Goal: Task Accomplishment & Management: Manage account settings

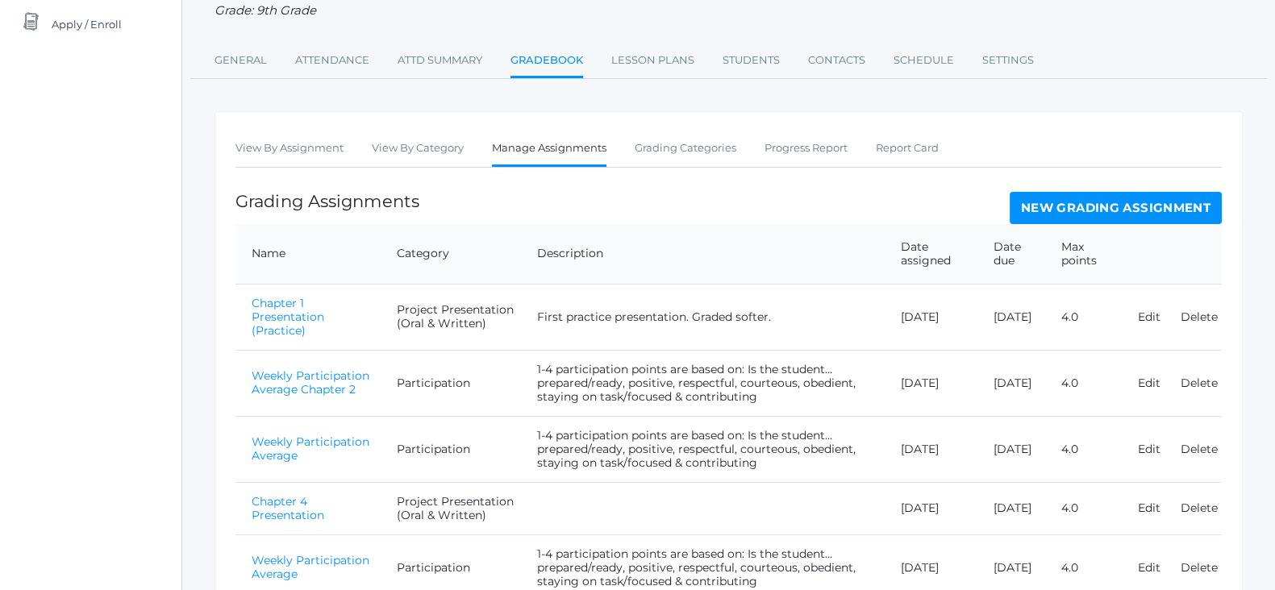
scroll to position [291, 0]
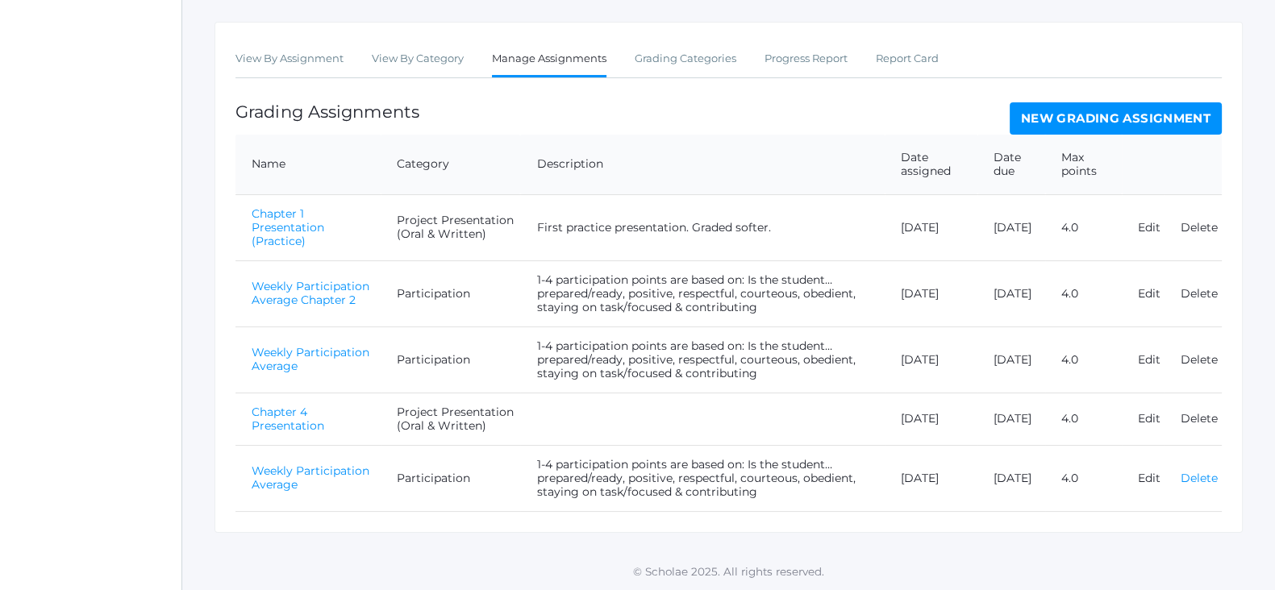
click at [1197, 476] on link "Delete" at bounding box center [1199, 478] width 37 height 15
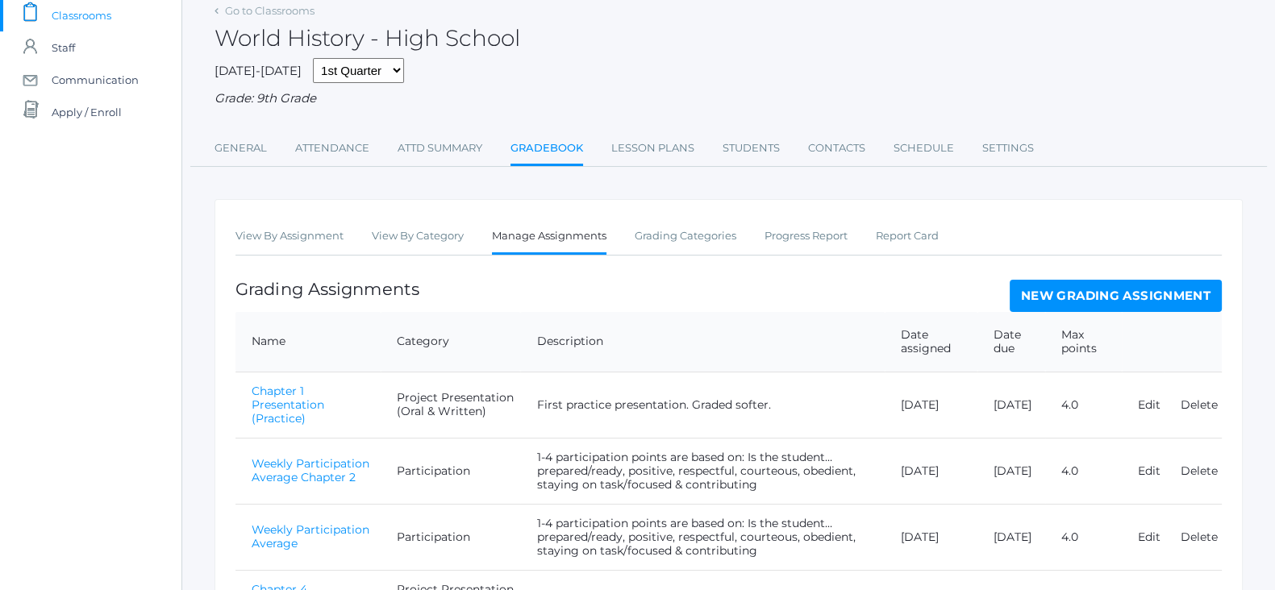
scroll to position [226, 0]
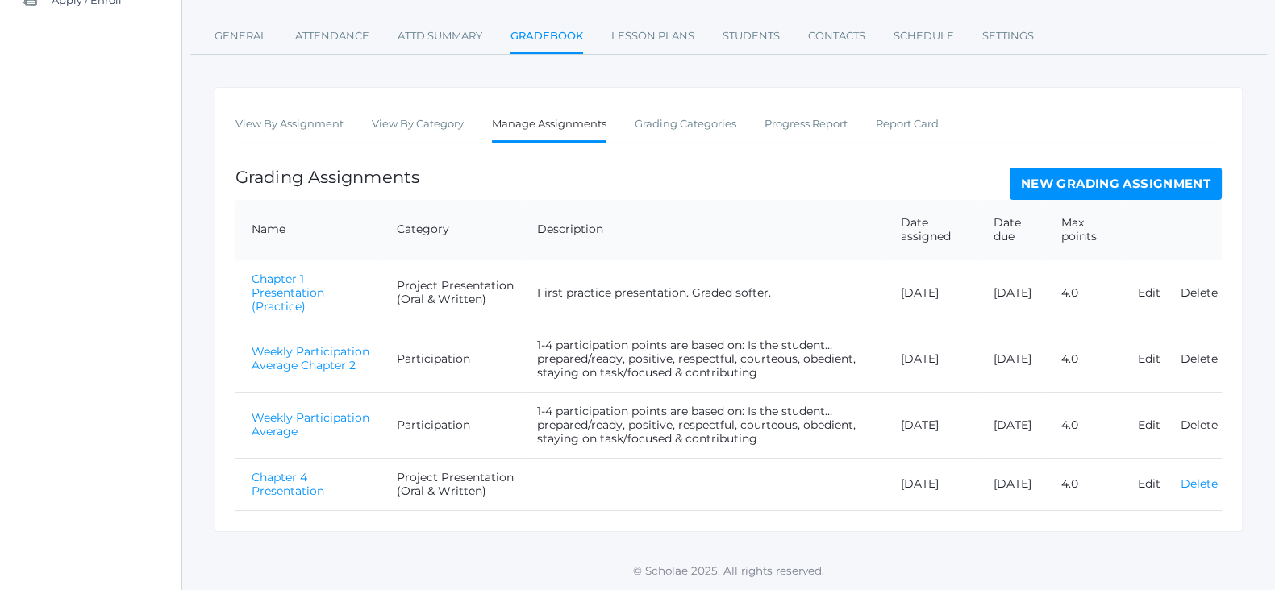
click at [1202, 489] on link "Delete" at bounding box center [1199, 484] width 37 height 15
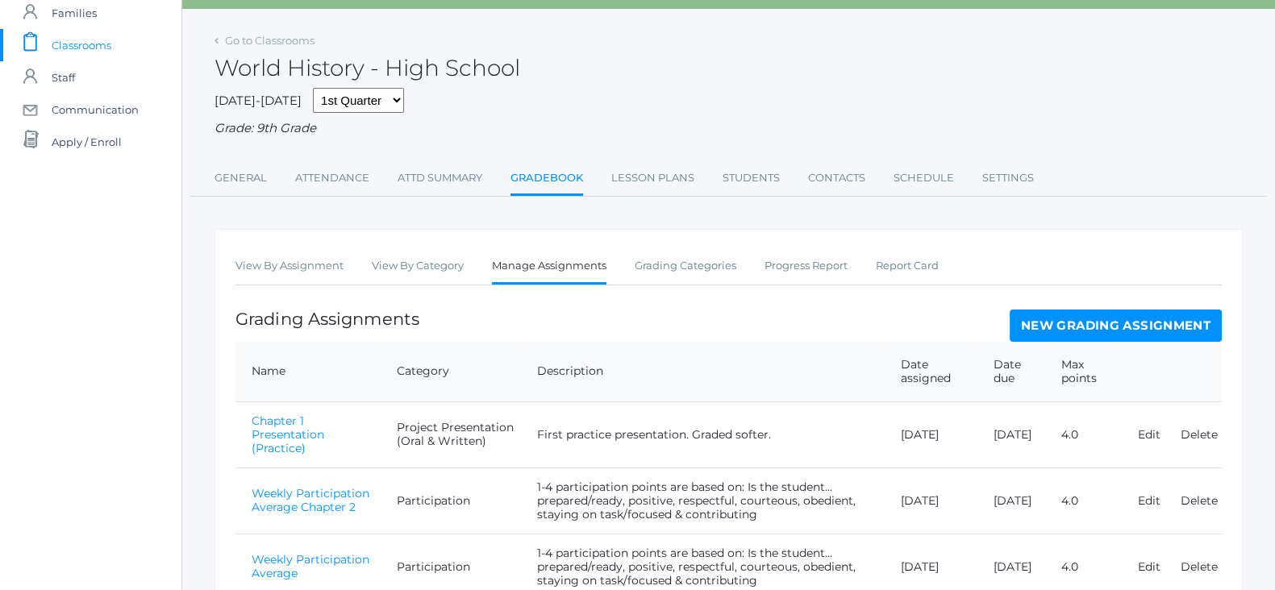
scroll to position [173, 0]
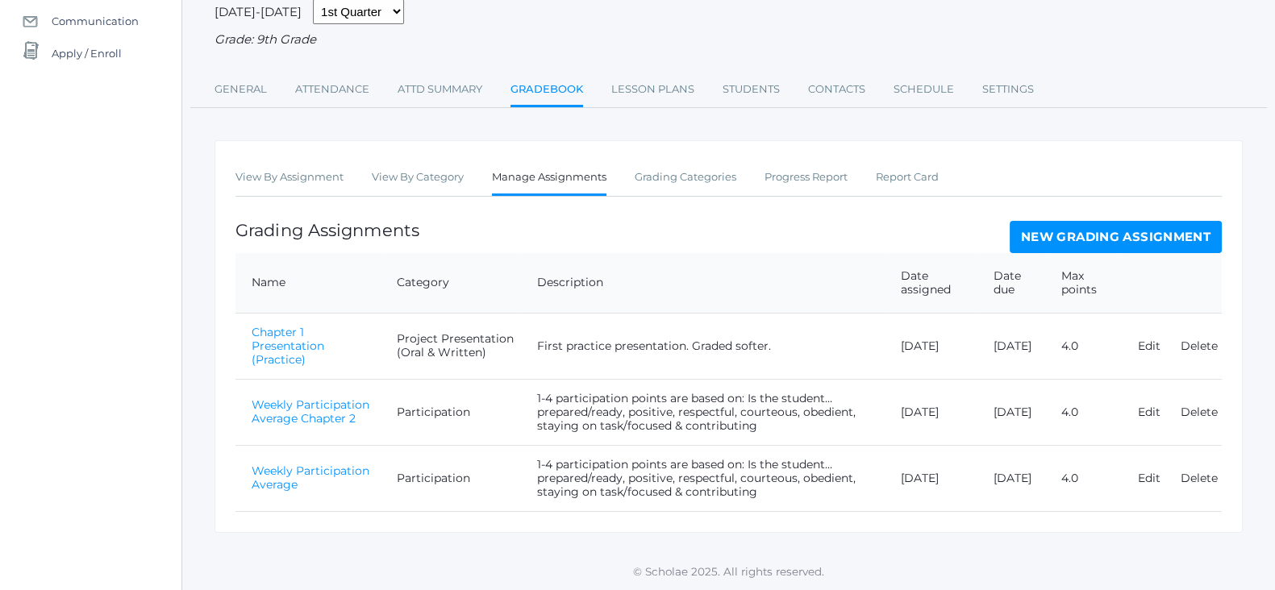
click at [1200, 469] on td "Delete" at bounding box center [1192, 478] width 57 height 66
click at [1200, 473] on link "Delete" at bounding box center [1199, 478] width 37 height 15
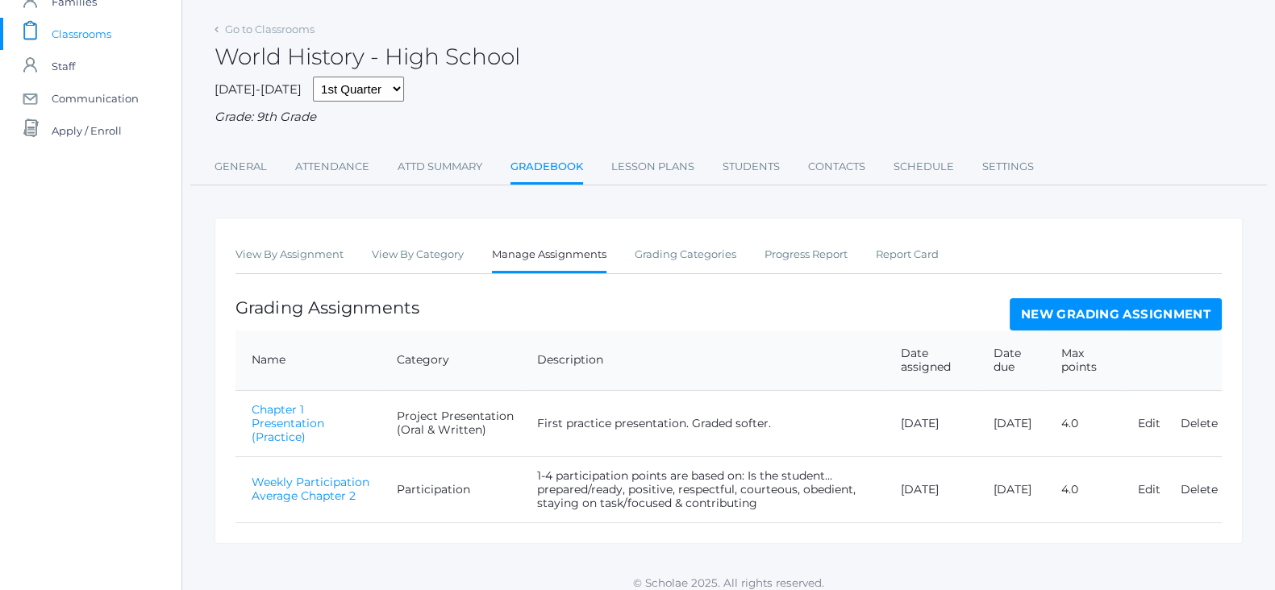
scroll to position [107, 0]
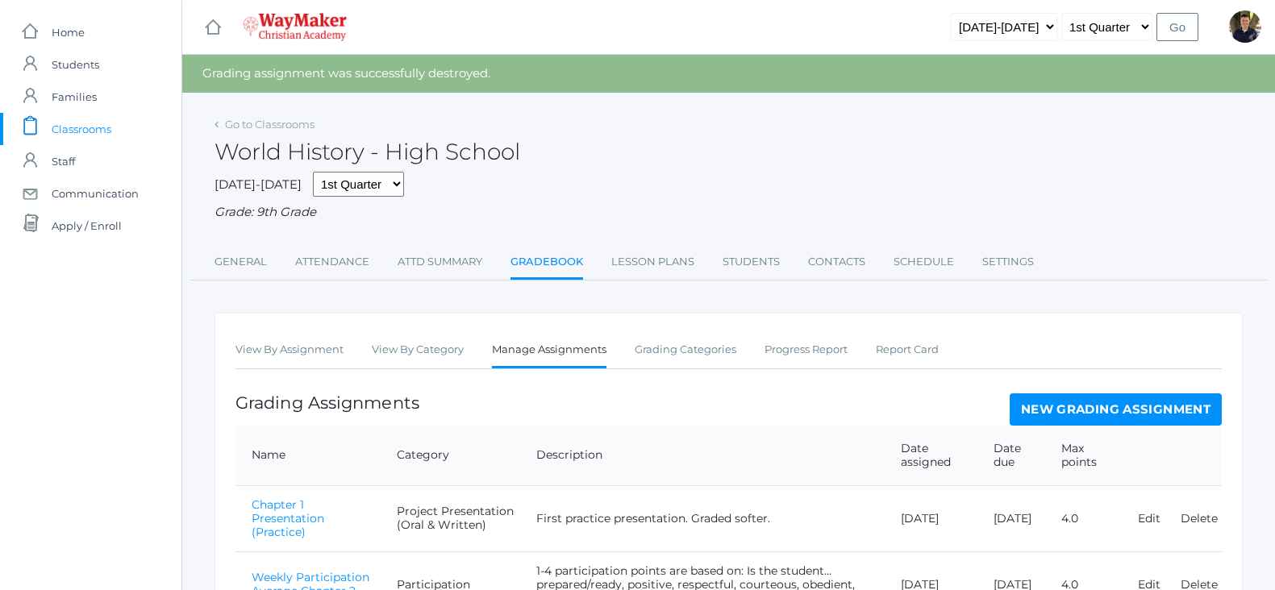
scroll to position [107, 0]
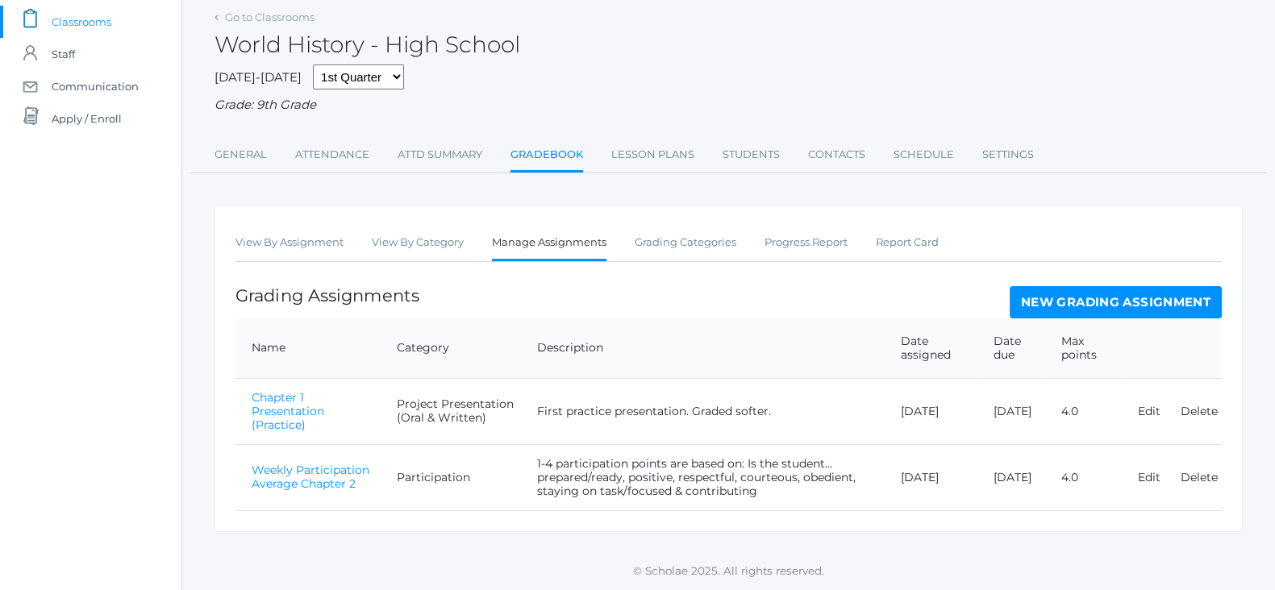
click at [61, 15] on span "Classrooms" at bounding box center [82, 22] width 60 height 32
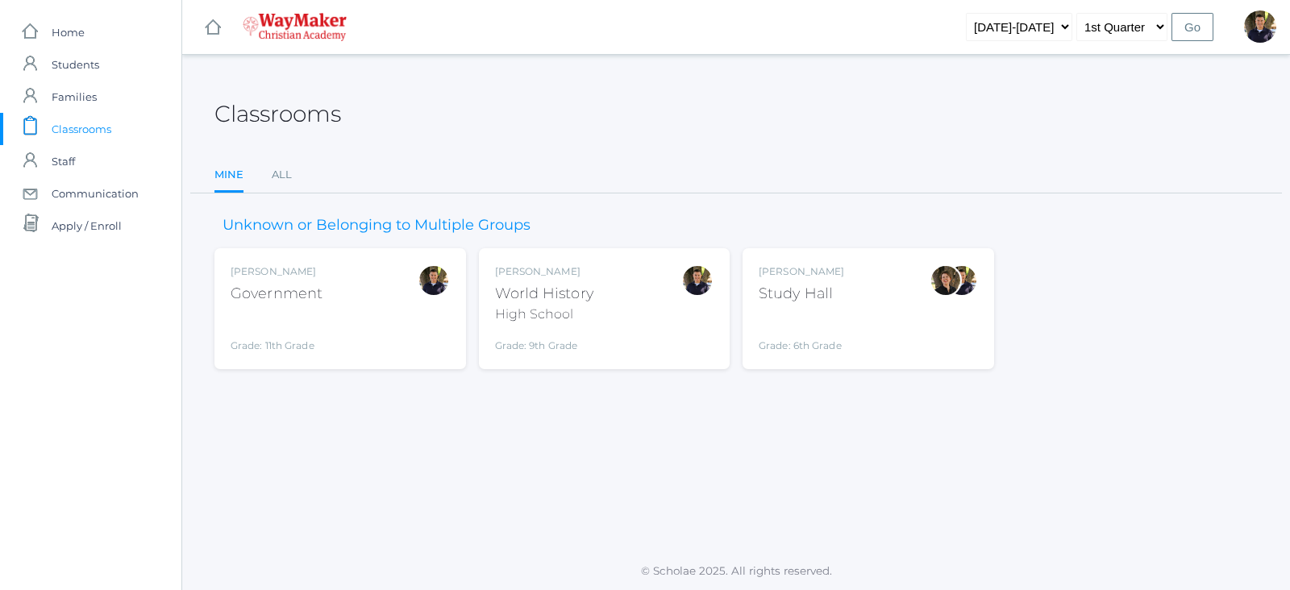
click at [294, 295] on div "Government" at bounding box center [277, 294] width 92 height 22
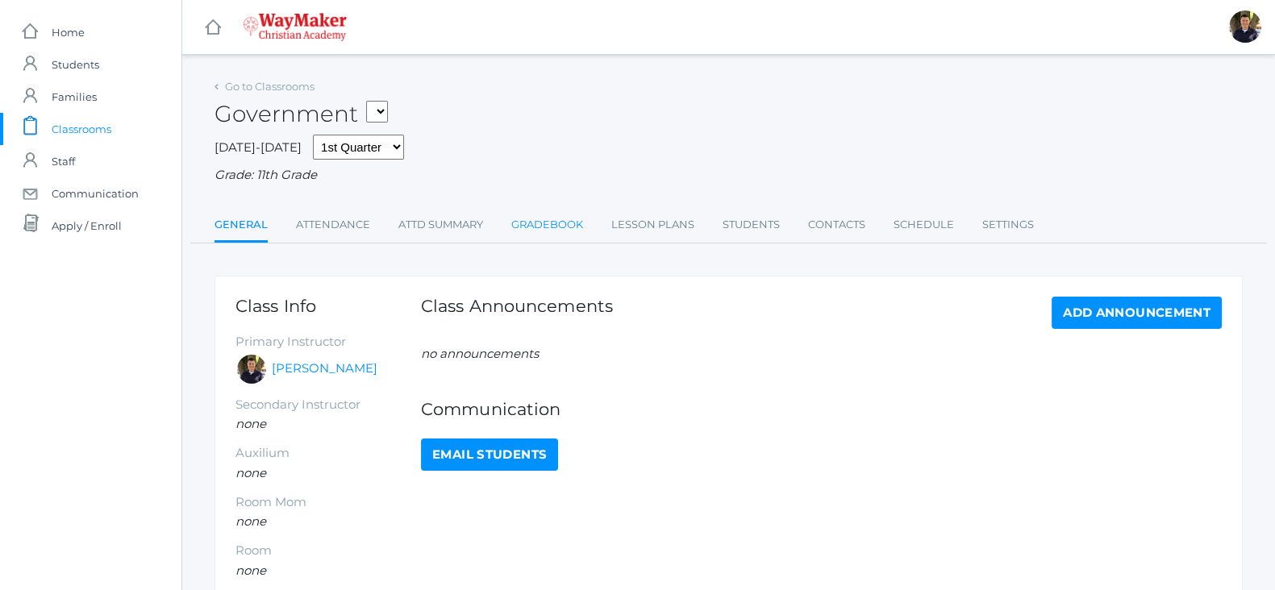
click at [545, 215] on link "Gradebook" at bounding box center [547, 225] width 72 height 32
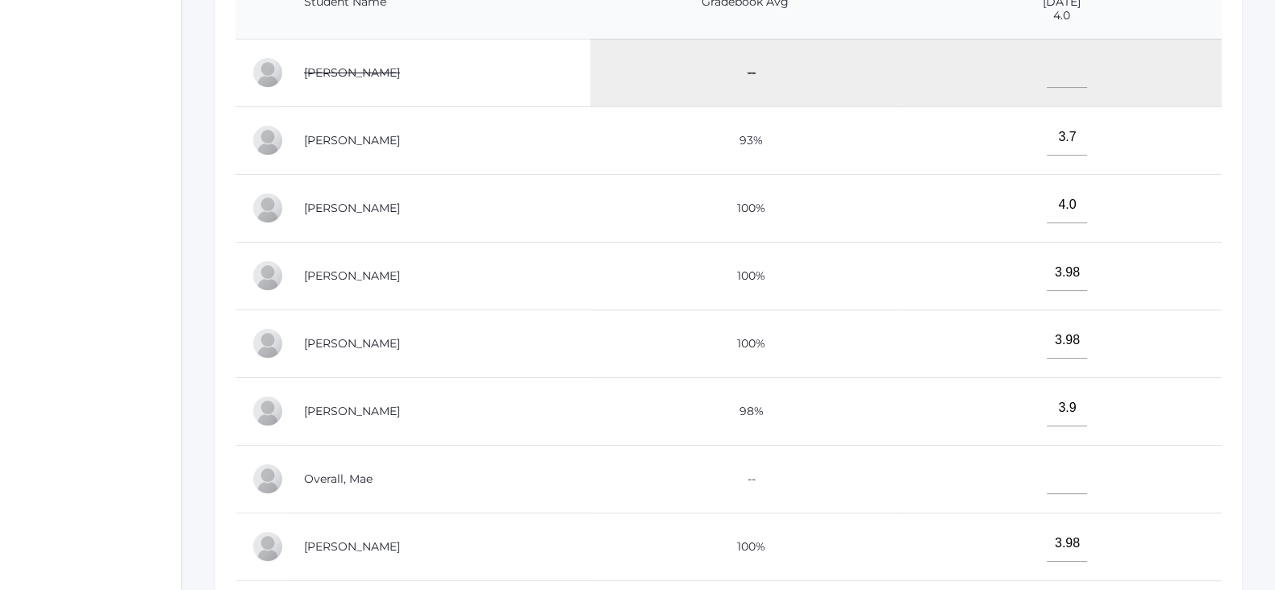
scroll to position [445, 0]
click at [1063, 487] on input"] "text" at bounding box center [1067, 474] width 40 height 36
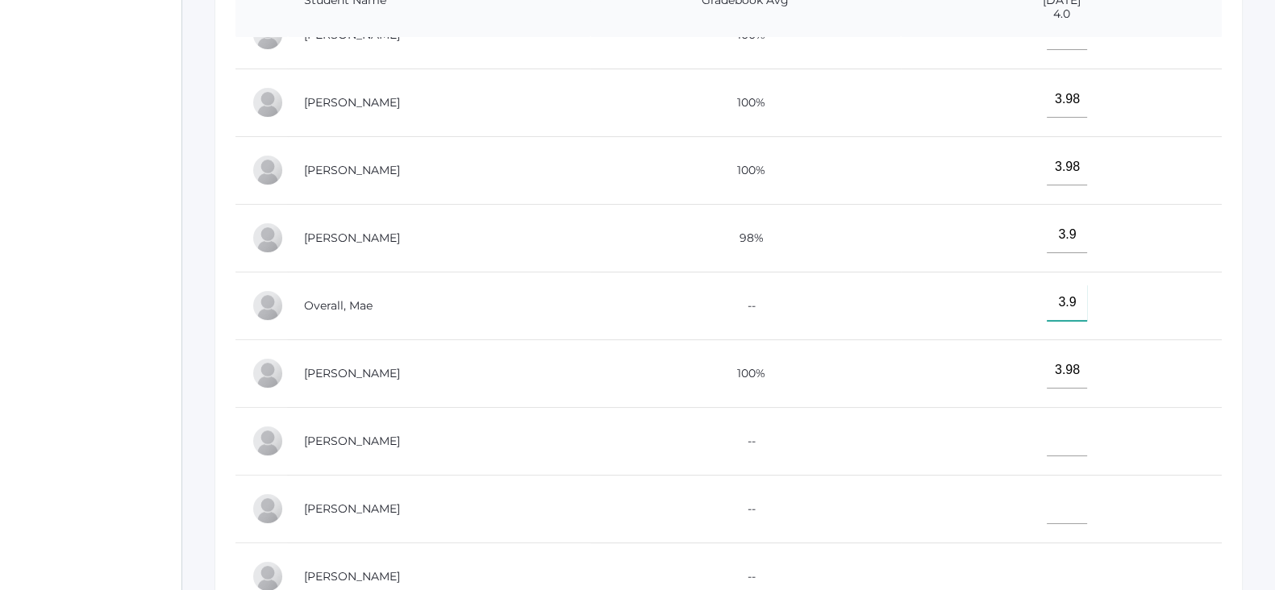
scroll to position [187, 0]
type input"] "3.9"
click at [1059, 433] on input"] "text" at bounding box center [1067, 436] width 40 height 36
click at [1053, 495] on input"] "text" at bounding box center [1067, 503] width 40 height 36
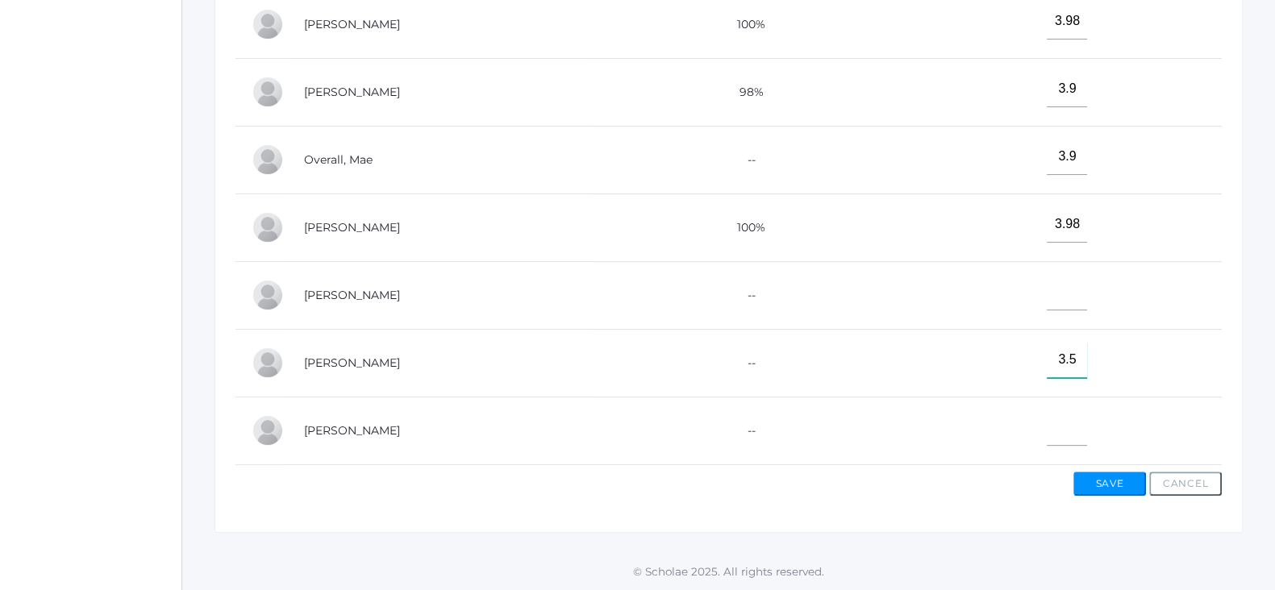
type input"] "3.5"
click at [1083, 479] on button "Save" at bounding box center [1109, 484] width 73 height 24
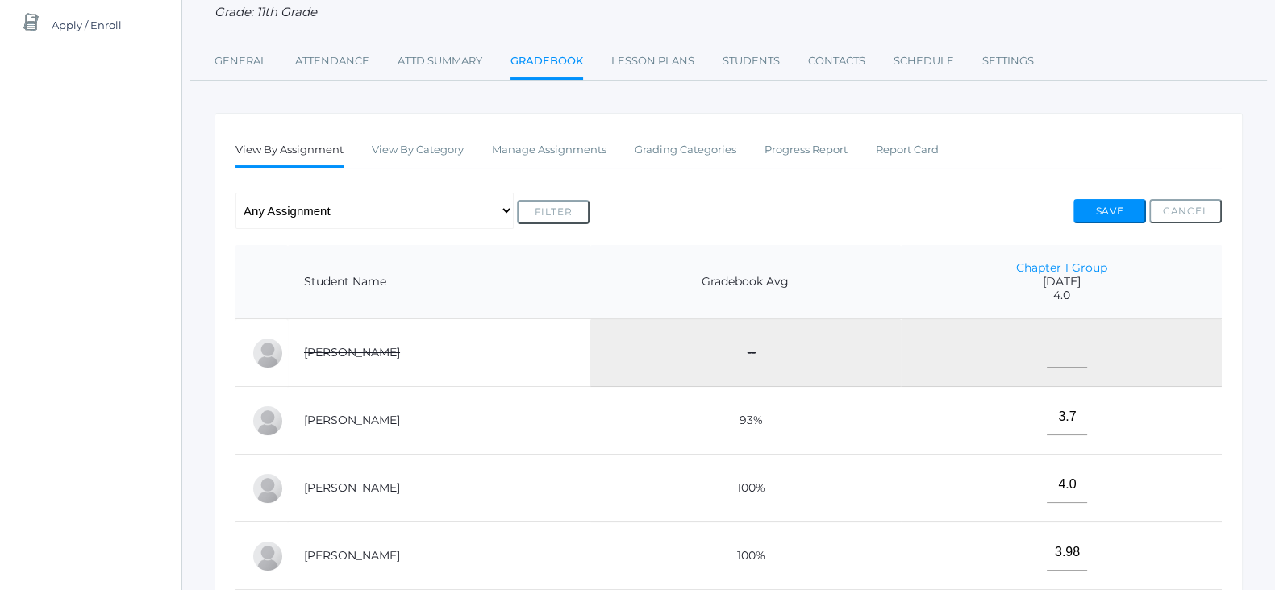
scroll to position [165, 0]
